Goal: Transaction & Acquisition: Obtain resource

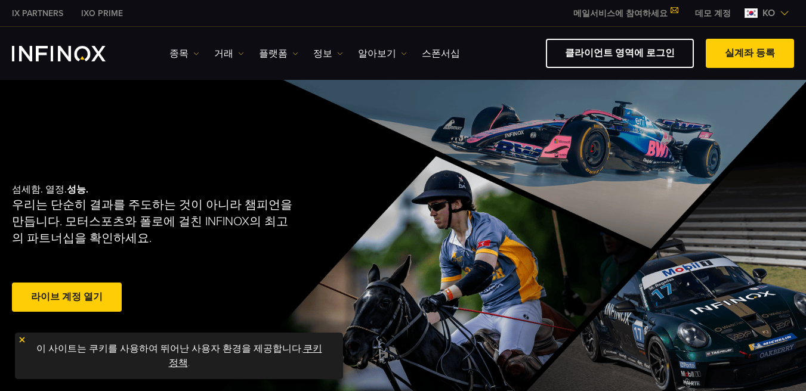
click at [720, 11] on link "데모 계정" at bounding box center [713, 13] width 54 height 13
click at [782, 11] on img at bounding box center [785, 13] width 10 height 10
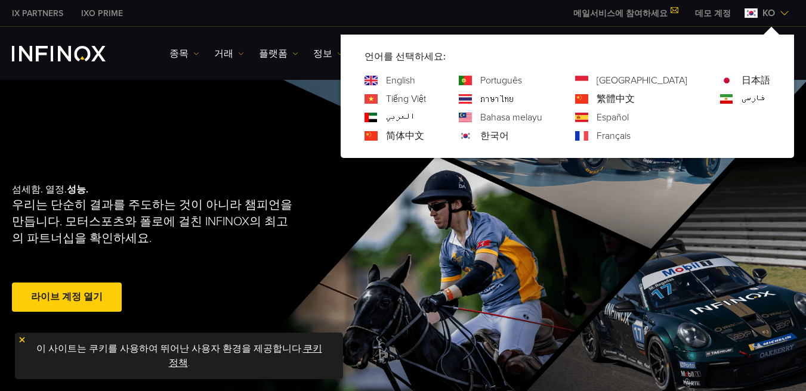
click at [782, 11] on img at bounding box center [785, 13] width 10 height 10
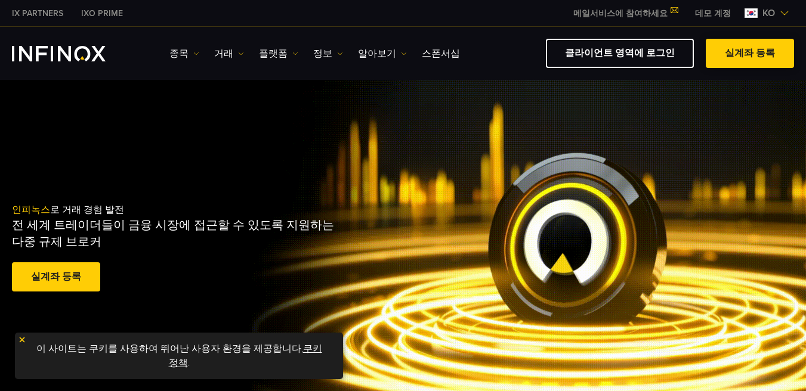
click at [750, 54] on span at bounding box center [750, 54] width 0 height 0
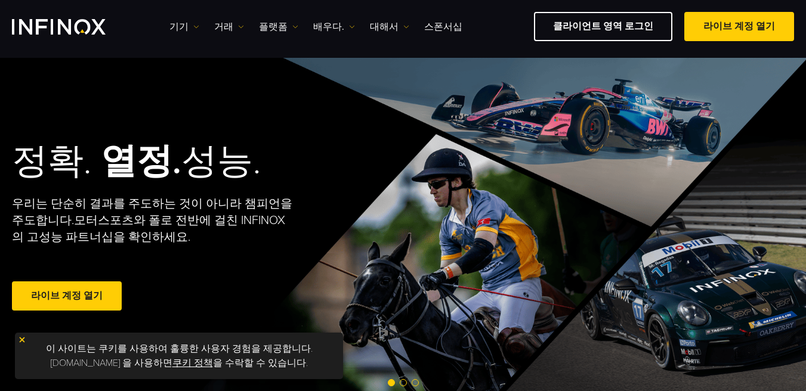
scroll to position [298, 0]
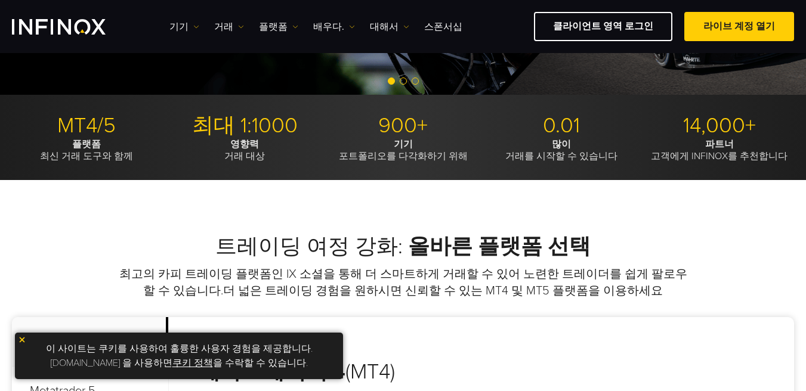
click at [193, 367] on link "쿠키 정책" at bounding box center [192, 363] width 41 height 12
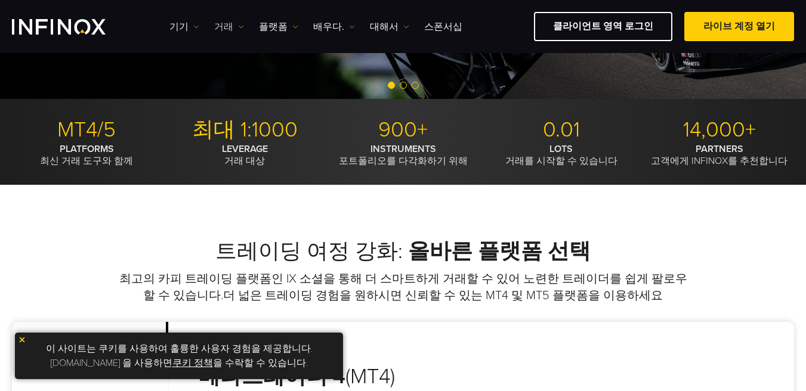
click at [239, 30] on link "거래" at bounding box center [229, 27] width 30 height 14
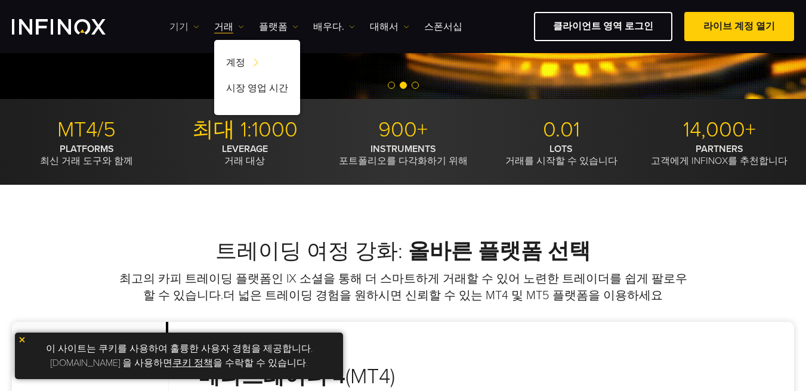
click at [189, 28] on link "기기" at bounding box center [184, 27] width 30 height 14
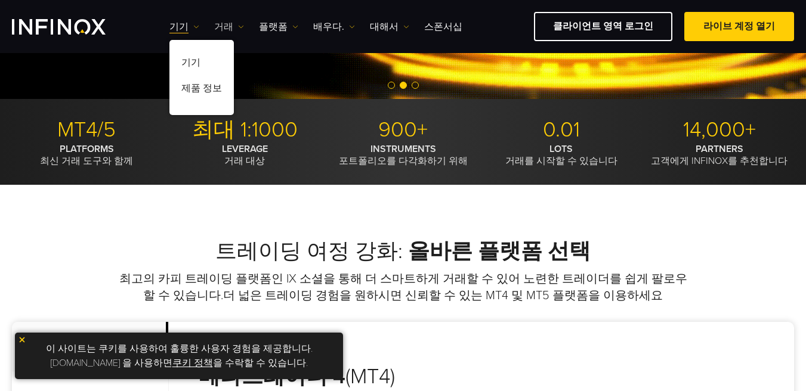
click at [239, 26] on img at bounding box center [241, 27] width 6 height 6
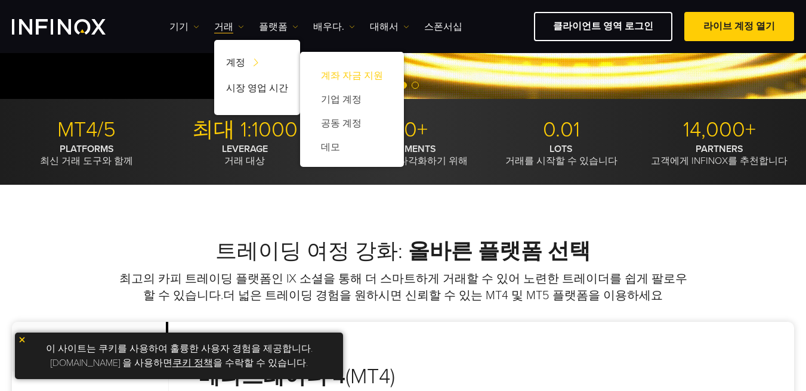
click at [353, 82] on link "계좌 자금 지원" at bounding box center [352, 76] width 80 height 24
